Goal: Task Accomplishment & Management: Use online tool/utility

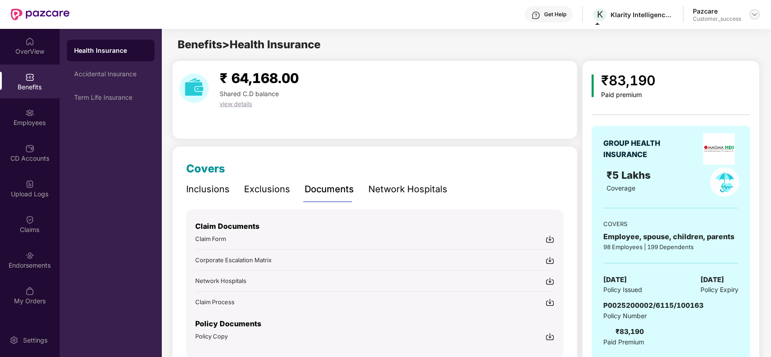
click at [753, 14] on img at bounding box center [754, 14] width 7 height 7
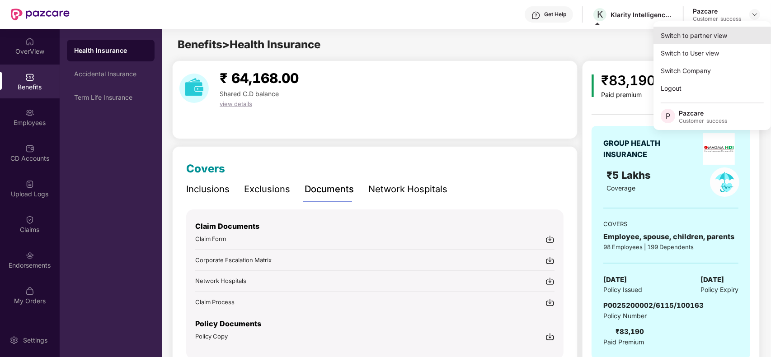
click at [734, 28] on div "Switch to partner view" at bounding box center [711, 36] width 117 height 18
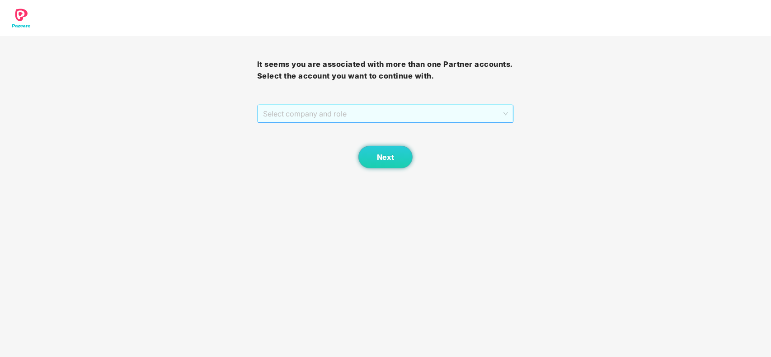
click at [361, 120] on span "Select company and role" at bounding box center [385, 113] width 245 height 17
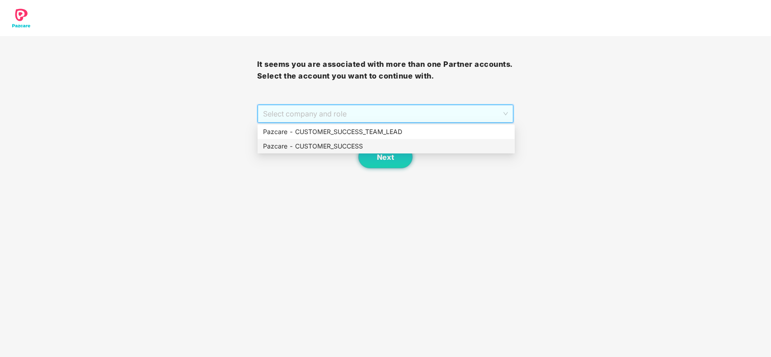
click at [323, 145] on div "Pazcare - CUSTOMER_SUCCESS" at bounding box center [386, 146] width 246 height 10
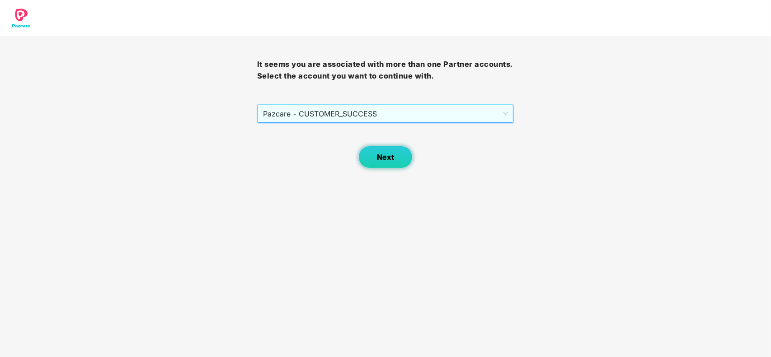
click at [383, 158] on span "Next" at bounding box center [385, 157] width 17 height 9
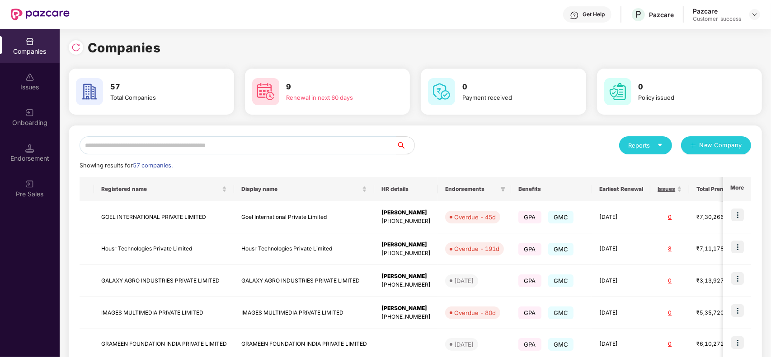
click at [215, 143] on input "text" at bounding box center [238, 145] width 317 height 18
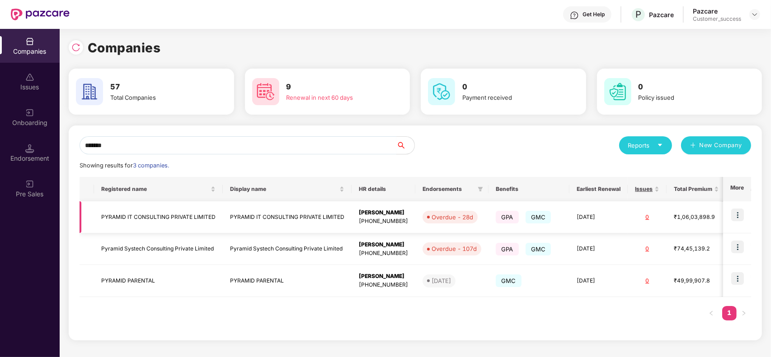
type input "*******"
click at [197, 211] on td "PYRAMID IT CONSULTING PRIVATE LIMITED" at bounding box center [158, 217] width 129 height 32
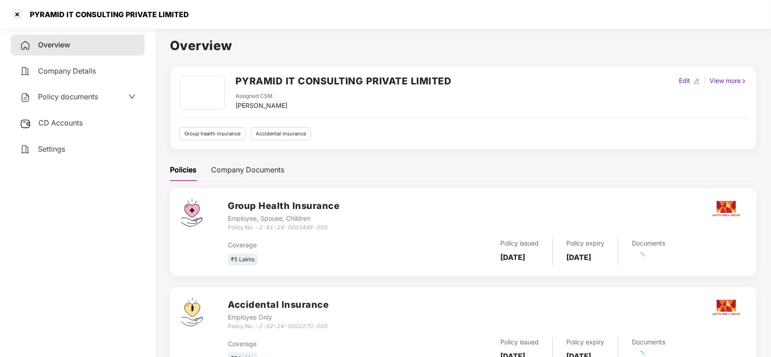
click at [245, 75] on h2 "PYRAMID IT CONSULTING PRIVATE LIMITED" at bounding box center [343, 81] width 216 height 15
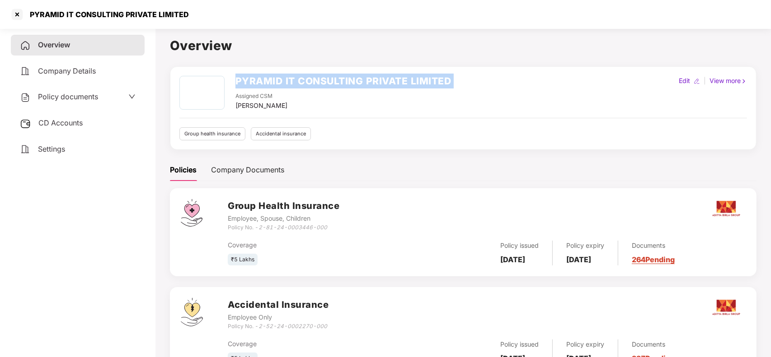
click at [245, 75] on h2 "PYRAMID IT CONSULTING PRIVATE LIMITED" at bounding box center [343, 81] width 216 height 15
copy h2 "PYRAMID IT CONSULTING PRIVATE LIMITED"
